Goal: Information Seeking & Learning: Learn about a topic

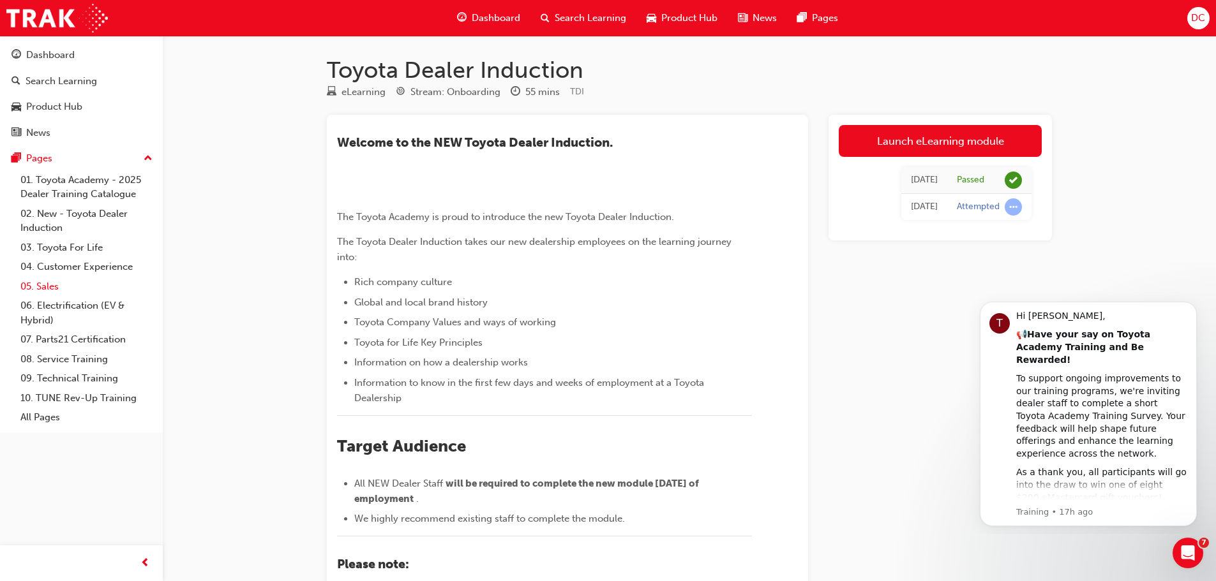
click at [57, 286] on link "05. Sales" at bounding box center [86, 287] width 142 height 20
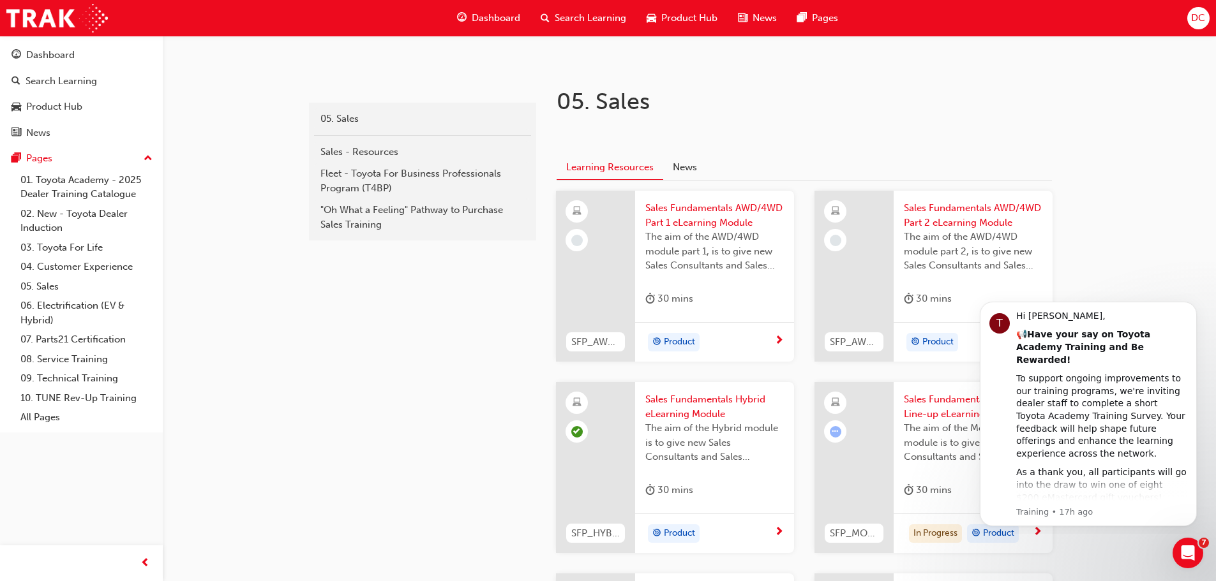
scroll to position [511, 0]
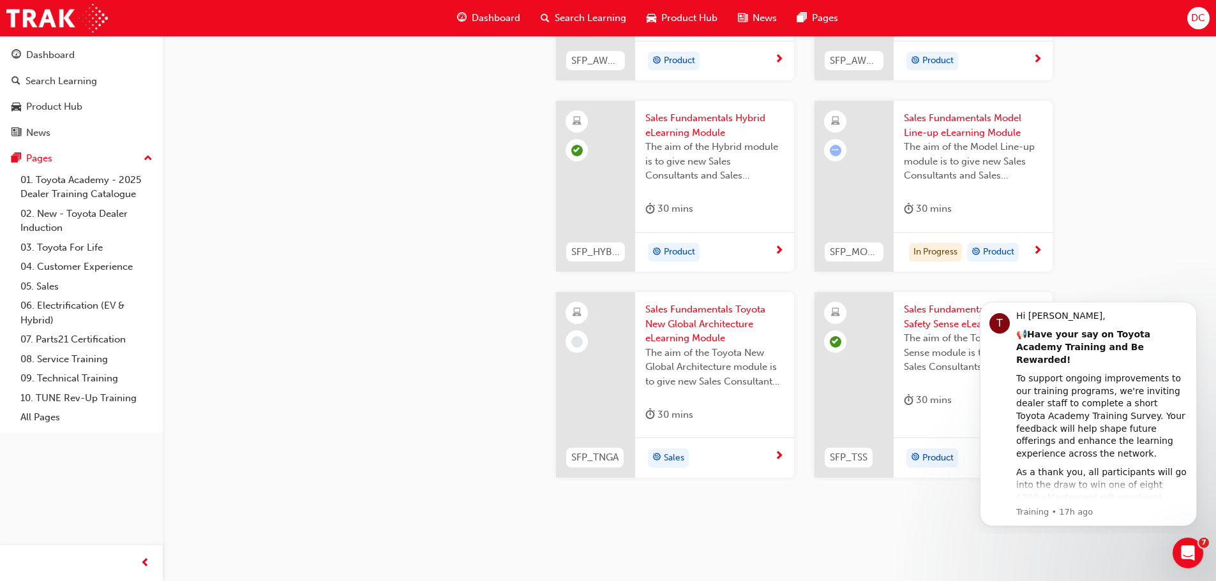
click at [835, 153] on span "learningRecordVerb_ATTEMPT-icon" at bounding box center [835, 150] width 11 height 11
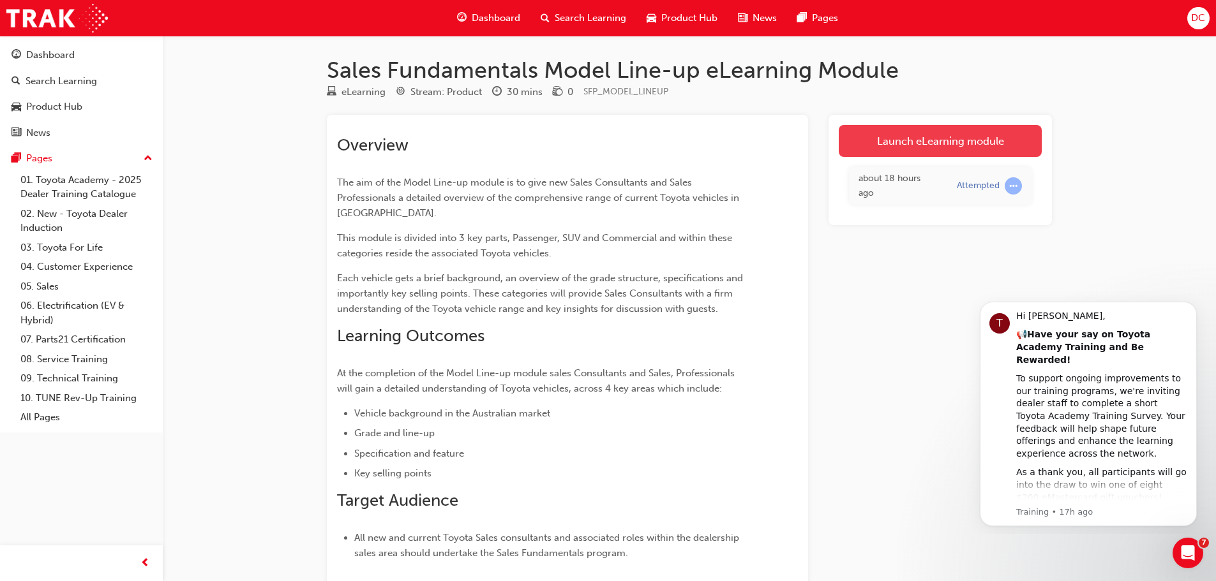
click at [895, 146] on link "Launch eLearning module" at bounding box center [940, 141] width 203 height 32
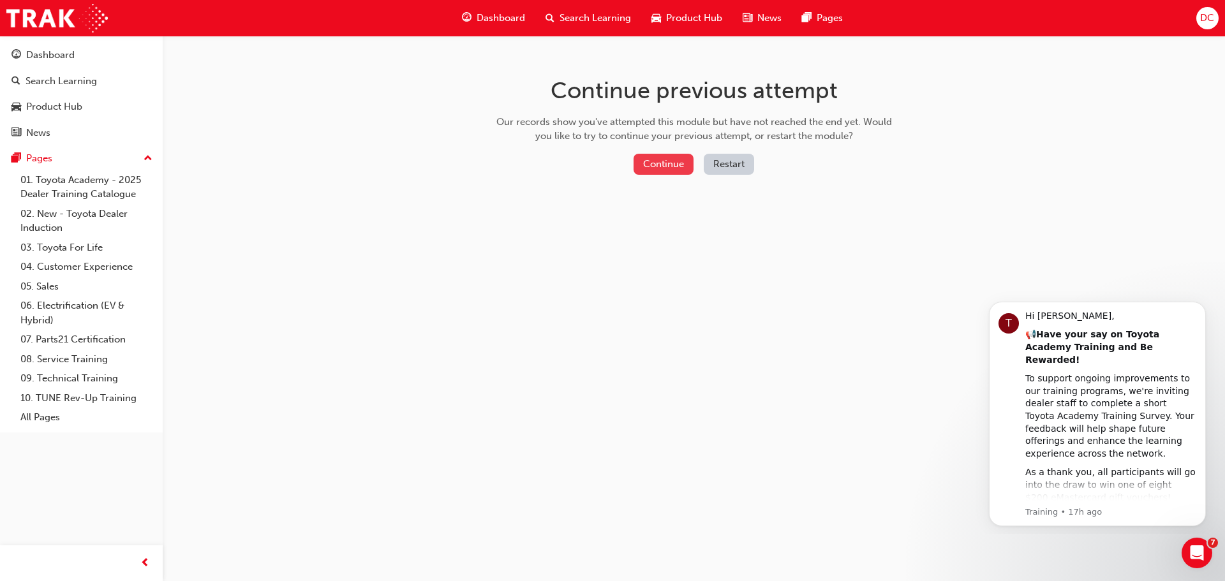
click at [675, 160] on button "Continue" at bounding box center [664, 164] width 60 height 21
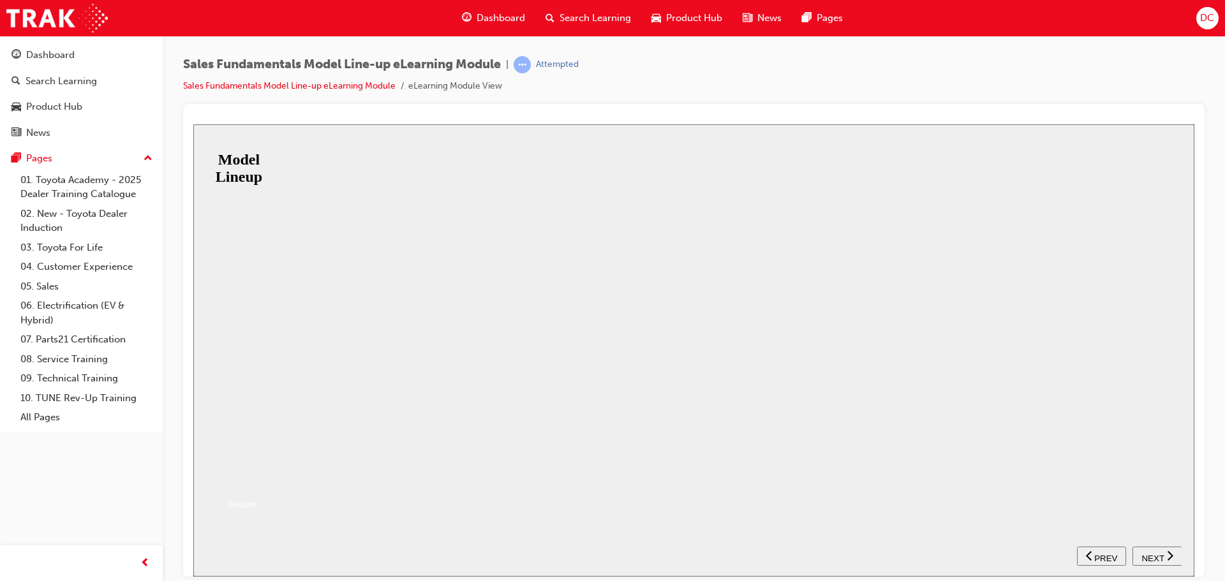
click at [236, 471] on button "Resume" at bounding box center [214, 477] width 42 height 13
